Goal: Task Accomplishment & Management: Manage account settings

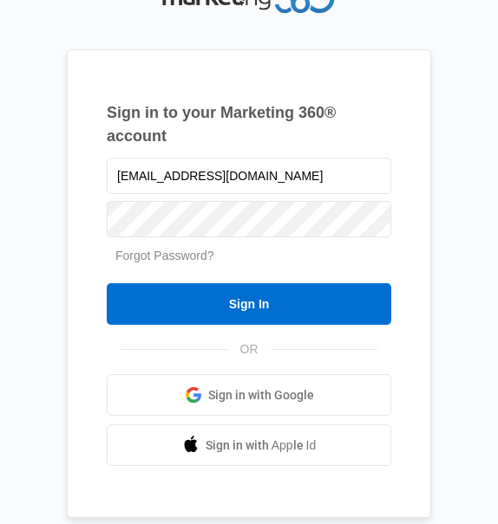
type input "[EMAIL_ADDRESS][DOMAIN_NAME]"
click at [179, 261] on link "Forgot Password?" at bounding box center [164, 256] width 99 height 14
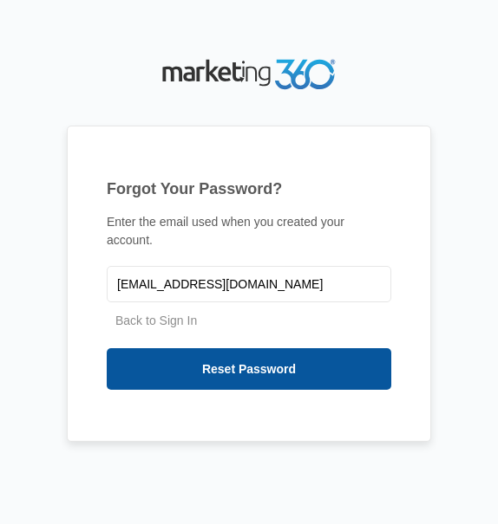
type input "[EMAIL_ADDRESS][DOMAIN_NAME]"
click at [183, 367] on input "Reset Password" at bounding box center [249, 369] width 284 height 42
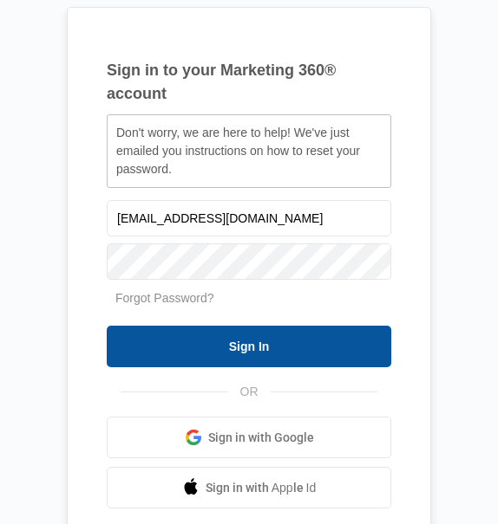
click at [256, 351] on input "Sign In" at bounding box center [249, 347] width 284 height 42
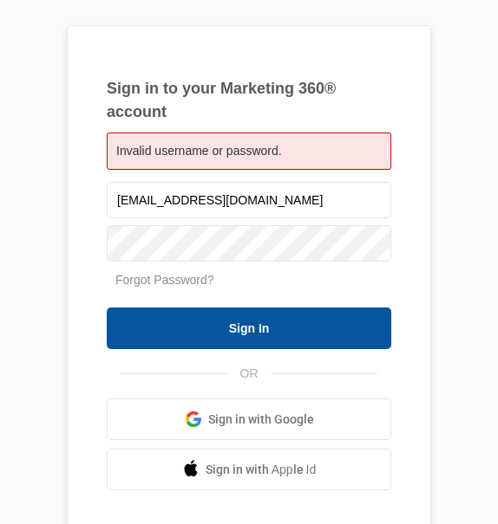
click at [204, 337] on input "Sign In" at bounding box center [249, 329] width 284 height 42
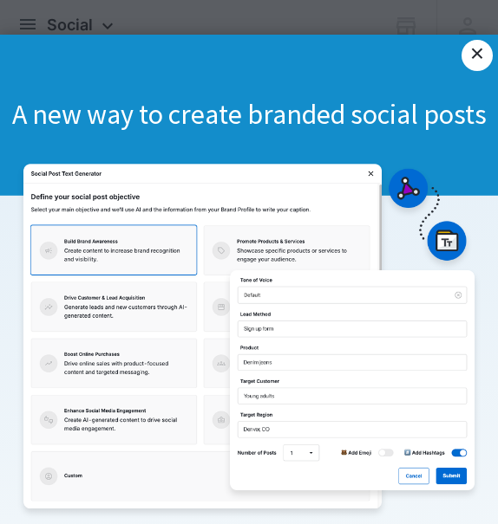
click at [479, 64] on link "×" at bounding box center [476, 55] width 31 height 31
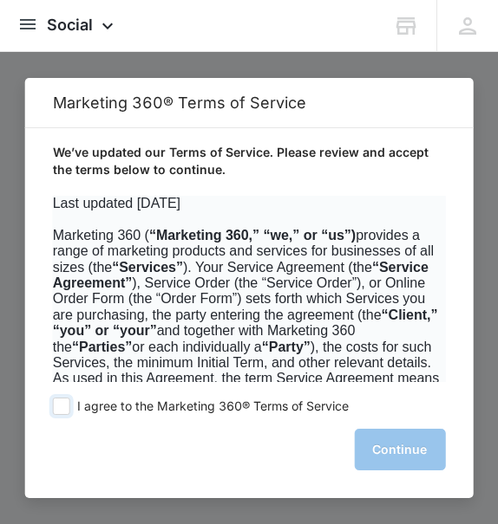
click at [61, 411] on span at bounding box center [61, 406] width 17 height 17
click at [61, 411] on input "I agree to the Marketing 360® Terms of Service" at bounding box center [61, 406] width 17 height 17
checkbox input "true"
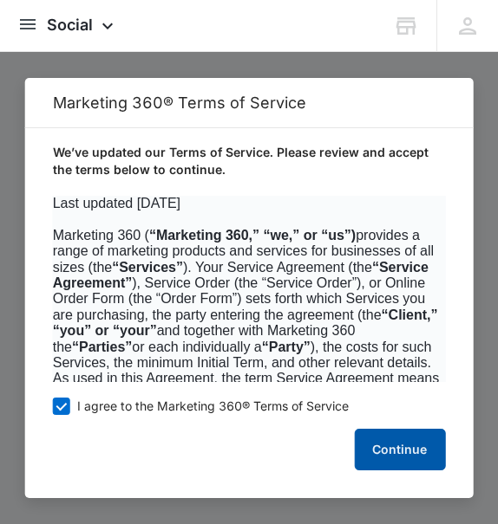
click at [407, 442] on button "Continue" at bounding box center [399, 450] width 91 height 42
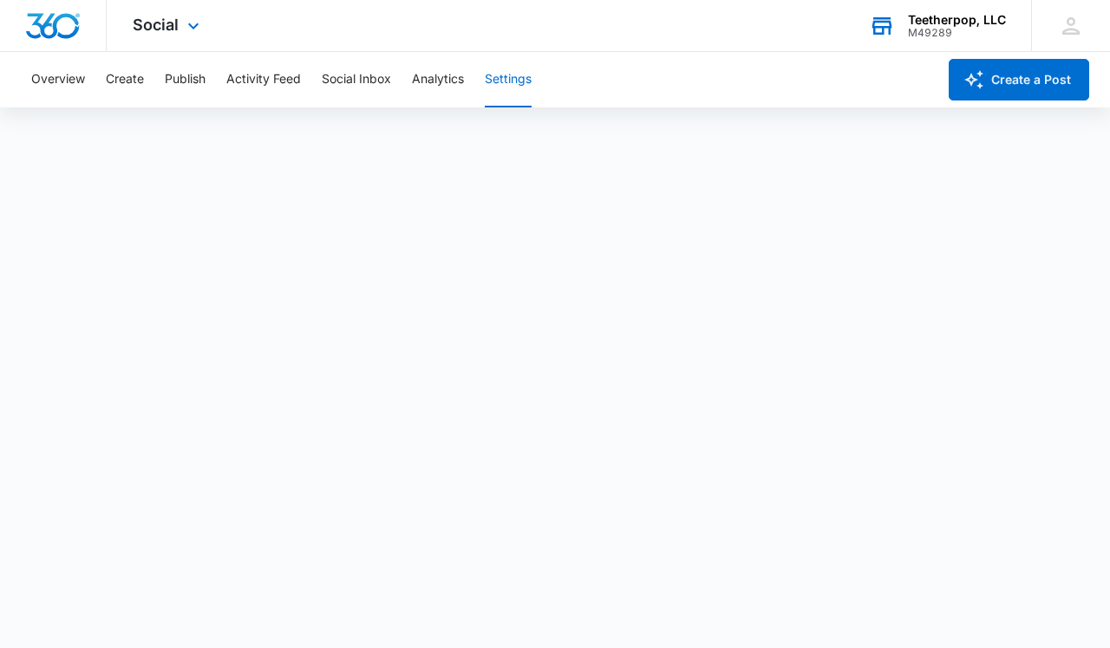
click at [497, 22] on div "Teetherpop, LLC" at bounding box center [957, 20] width 98 height 14
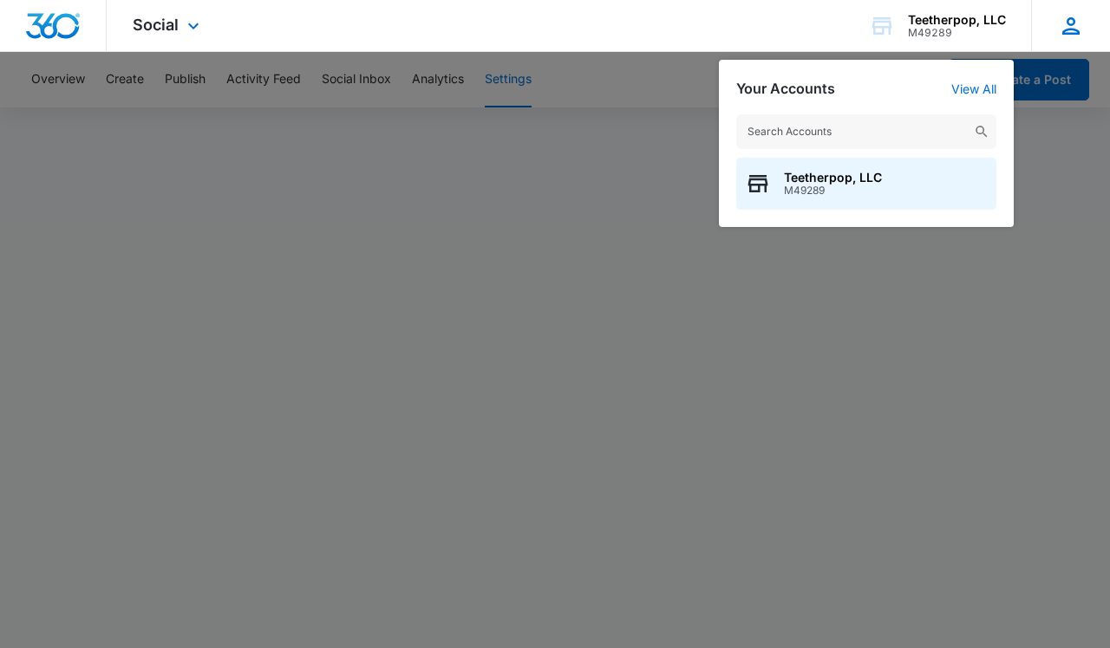
click at [497, 20] on icon at bounding box center [1071, 26] width 26 height 26
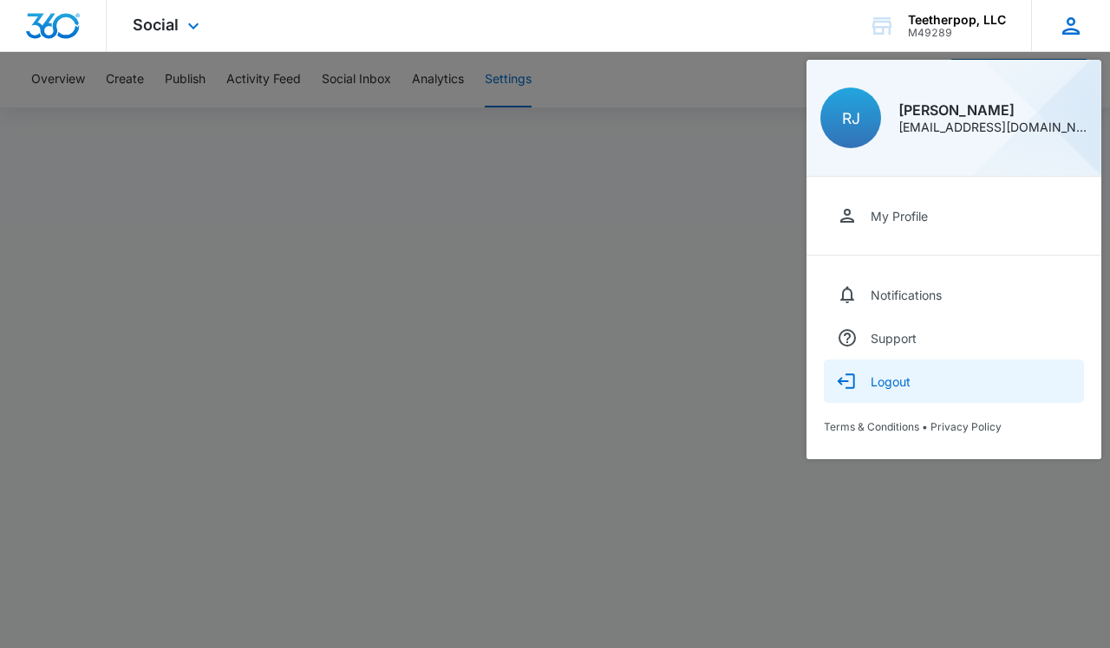
click at [497, 379] on div "Logout" at bounding box center [890, 382] width 40 height 15
